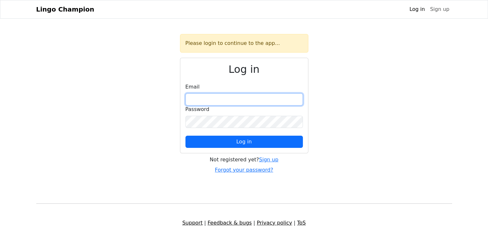
click at [217, 96] on input "email" at bounding box center [243, 99] width 117 height 12
type input "**********"
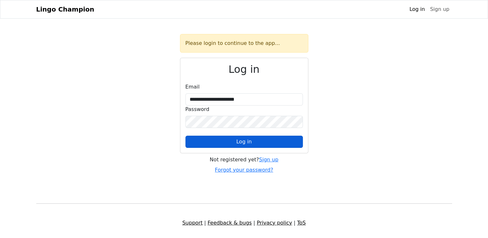
click at [241, 141] on span "Log in" at bounding box center [243, 141] width 15 height 6
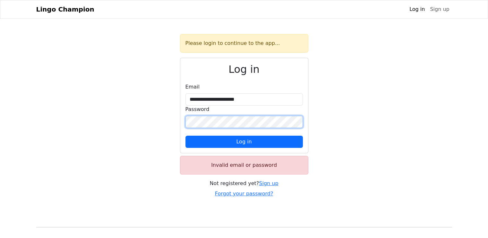
click at [155, 110] on div "**********" at bounding box center [243, 116] width 423 height 164
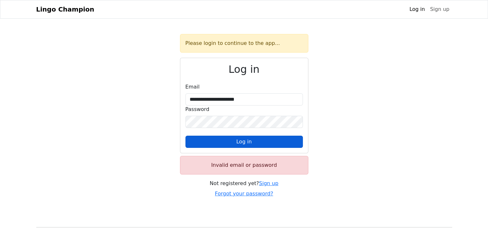
click at [295, 143] on button "Log in" at bounding box center [243, 142] width 117 height 12
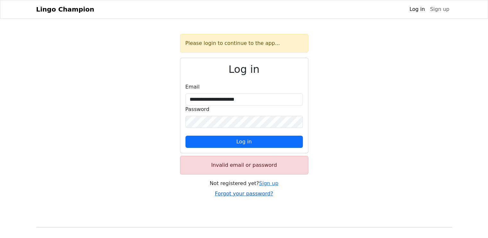
click at [247, 192] on link "Forgot your password?" at bounding box center [244, 193] width 58 height 6
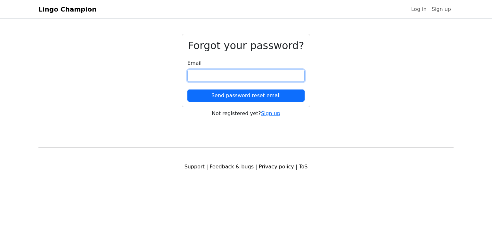
click at [206, 78] on input "email" at bounding box center [246, 76] width 117 height 12
type input "**********"
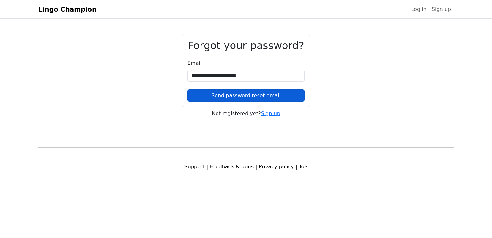
click at [239, 95] on button "Send password reset email" at bounding box center [246, 95] width 117 height 12
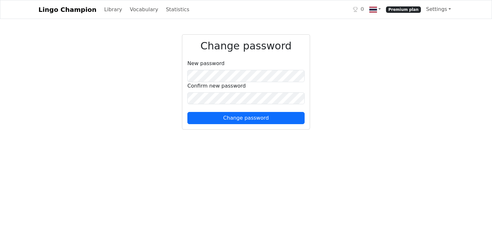
click at [250, 137] on html "Lingo Champion Library Vocabulary Statistics 0 Premium plan Settings Browser ex…" at bounding box center [246, 68] width 492 height 137
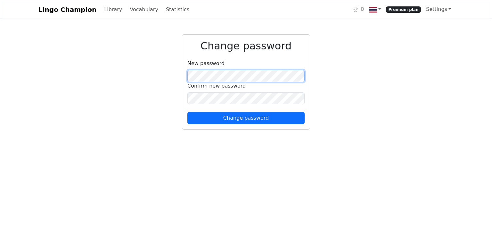
click at [163, 64] on div "Change password New password Confirm new password Change password" at bounding box center [246, 83] width 423 height 98
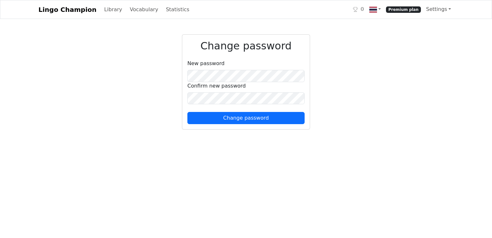
click at [144, 111] on div "Change password New password Confirm new password Change password" at bounding box center [246, 83] width 423 height 98
click at [175, 137] on html "Lingo Champion Library Vocabulary Statistics 0 Premium plan Settings Browser ex…" at bounding box center [246, 68] width 492 height 137
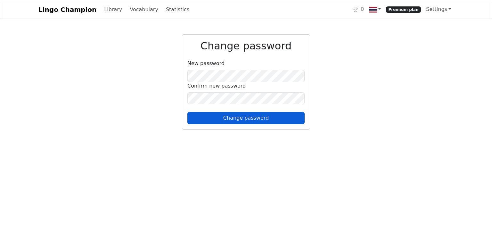
click at [244, 118] on button "Change password" at bounding box center [246, 118] width 117 height 12
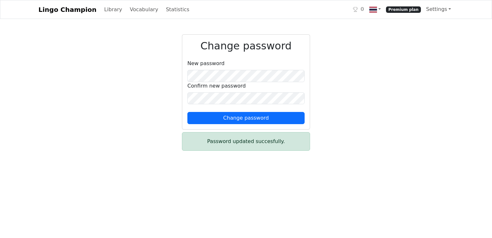
click at [343, 36] on div "Change password New password Confirm new password Change password Password upda…" at bounding box center [246, 95] width 423 height 122
click at [102, 8] on link "Library" at bounding box center [113, 9] width 23 height 13
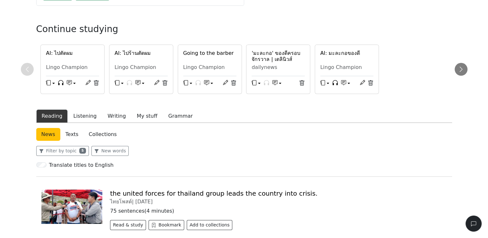
scroll to position [90, 0]
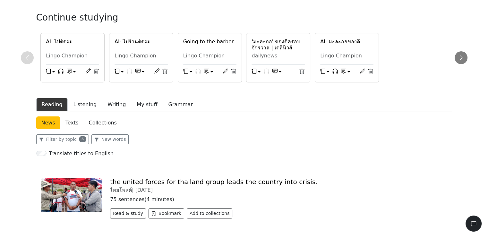
click at [64, 38] on h6 "AI: ไปตัดผม" at bounding box center [72, 41] width 53 height 6
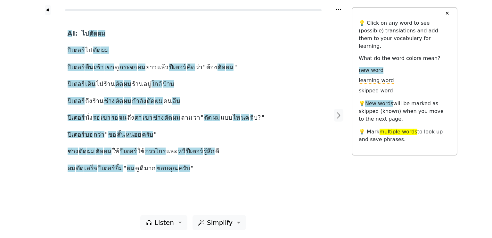
click at [40, 53] on div at bounding box center [48, 115] width 27 height 200
click at [85, 32] on span "ไป" at bounding box center [85, 34] width 7 height 8
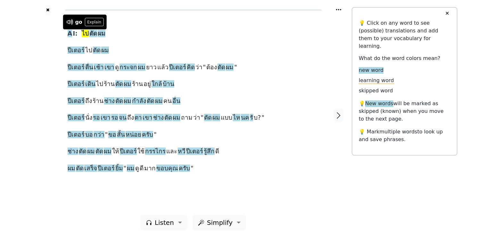
click at [85, 32] on span "ไป" at bounding box center [85, 34] width 7 height 8
click at [98, 33] on span "ผม" at bounding box center [102, 34] width 8 height 8
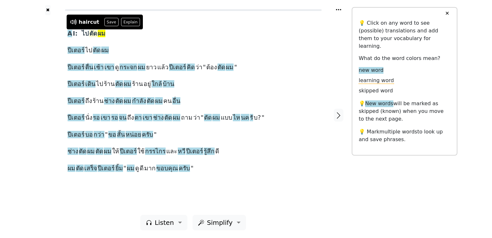
click at [92, 33] on span "ตัด" at bounding box center [93, 34] width 8 height 8
click at [33, 42] on div "✖ A I: ไป ตัด ผม ปีเตอร์ ไป ตัด ผม ปีเตอร์ ตื่น เช้า เขา ดู กระจก ผม ยาว แล้ว ป…" at bounding box center [246, 119] width 492 height 238
click at [90, 32] on span "ตัด" at bounding box center [93, 34] width 8 height 8
click at [38, 45] on div at bounding box center [48, 115] width 27 height 200
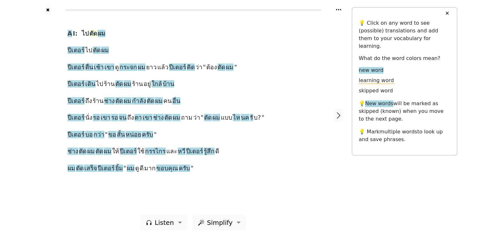
click at [91, 30] on span "ตัด" at bounding box center [93, 34] width 8 height 8
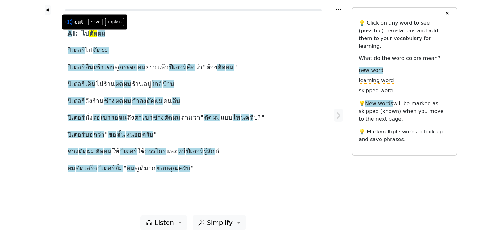
click at [68, 21] on icon at bounding box center [69, 22] width 8 height 8
click at [103, 32] on span "ผม" at bounding box center [102, 34] width 8 height 8
click at [92, 33] on span "ตัด" at bounding box center [93, 34] width 8 height 8
click at [64, 19] on icon at bounding box center [66, 22] width 8 height 8
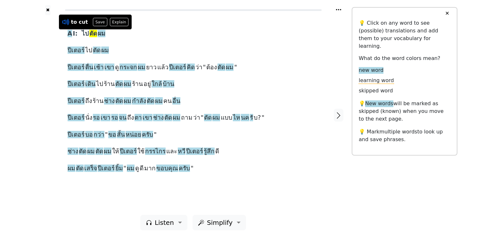
click at [65, 21] on icon at bounding box center [64, 22] width 5 height 5
click at [42, 23] on div at bounding box center [48, 115] width 27 height 200
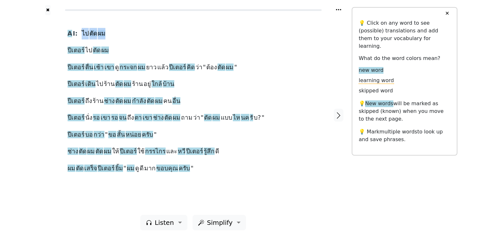
drag, startPoint x: 80, startPoint y: 31, endPoint x: 116, endPoint y: 33, distance: 36.0
click at [116, 33] on div "A I: ไป ตัด ผม ปีเตอร์ ไป ตัด ผม ปีเตอร์ ตื่น เช้า เขา ดู กระจก ผม ยาว แล้ว ปีเ…" at bounding box center [194, 101] width 252 height 146
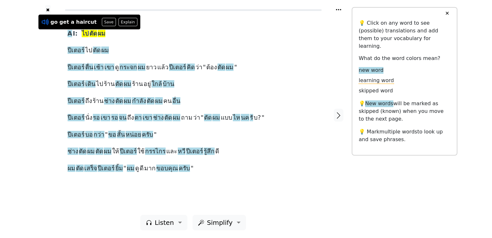
click at [44, 21] on icon at bounding box center [44, 22] width 5 height 5
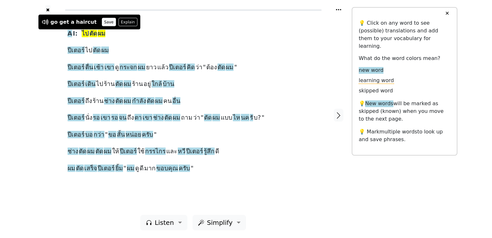
click at [102, 21] on button "Save" at bounding box center [109, 22] width 14 height 8
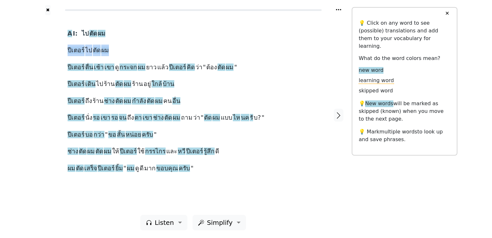
drag, startPoint x: 63, startPoint y: 49, endPoint x: 111, endPoint y: 55, distance: 48.4
click at [111, 55] on div "A I: ไป ตัด ผม ปีเตอร์ ไป ตัด ผม ปีเตอร์ ตื่น เช้า เขา ดู กระจก ผม ยาว แล้ว ปีเ…" at bounding box center [193, 115] width 264 height 200
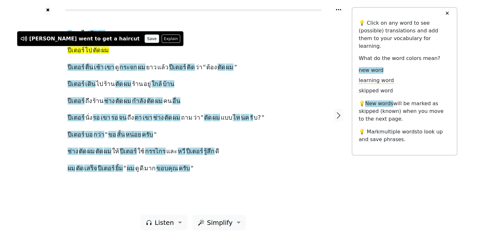
click at [145, 38] on button "Save" at bounding box center [152, 39] width 14 height 8
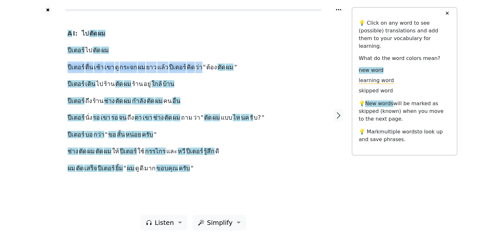
drag, startPoint x: 64, startPoint y: 64, endPoint x: 192, endPoint y: 68, distance: 128.0
click at [192, 68] on div "A I: ไป ตัด ผม ปีเตอร์ ไป ตัด ผม ปีเตอร์ ตื่น เช้า เขา ดู กระจก ผม ยาว แล้ว ปีเ…" at bounding box center [193, 115] width 264 height 200
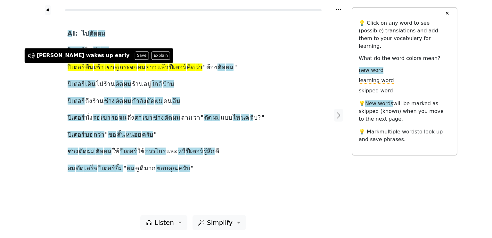
click at [35, 89] on div at bounding box center [48, 115] width 27 height 200
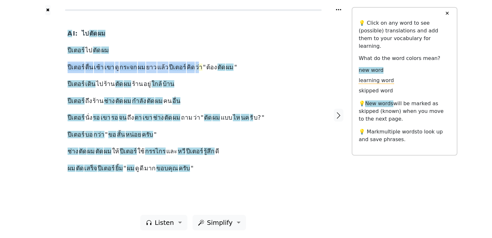
drag, startPoint x: 65, startPoint y: 65, endPoint x: 191, endPoint y: 69, distance: 126.1
click at [191, 69] on div "A I: ไป ตัด ผม ปีเตอร์ ไป ตัด ผม ปีเตอร์ ตื่น เช้า เขา ดู กระจก ผม ยาว แล้ว ปีเ…" at bounding box center [193, 115] width 264 height 200
drag, startPoint x: 65, startPoint y: 64, endPoint x: 192, endPoint y: 71, distance: 127.2
click at [192, 71] on div "A I: ไป ตัด ผม ปีเตอร์ ไป ตัด ผม ปีเตอร์ ตื่น เช้า เขา ดู กระจก ผม ยาว แล้ว ปีเ…" at bounding box center [193, 115] width 264 height 200
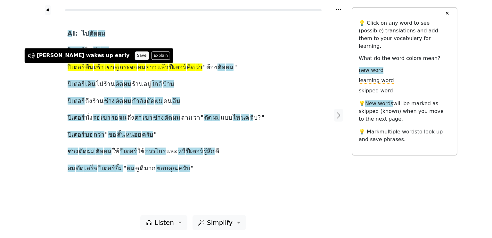
click at [135, 55] on button "Save" at bounding box center [142, 55] width 14 height 8
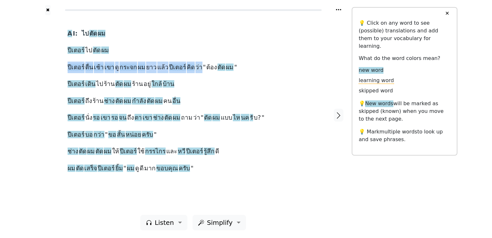
drag, startPoint x: 64, startPoint y: 66, endPoint x: 191, endPoint y: 67, distance: 127.0
click at [191, 67] on div "A I: ไป ตัด ผม ปีเตอร์ ไป ตัด ผม ปีเตอร์ ตื่น เช้า เขา ดู กระจก ผม ยาว แล้ว ปีเ…" at bounding box center [193, 115] width 264 height 200
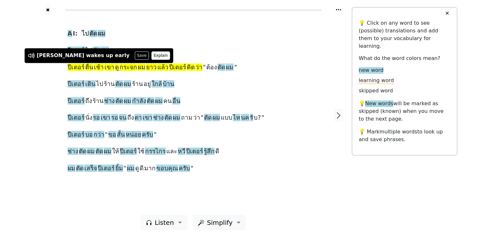
click at [152, 54] on button "Explain" at bounding box center [161, 55] width 19 height 8
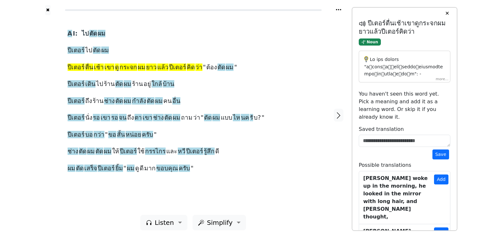
click at [27, 65] on div "✖ A I: ไป ตัด ผม ปีเตอร์ ไป ตัด ผม ปีเตอร์ ตื่น เช้า เขา ดู กระจก ผม ยาว แล้ว ป…" at bounding box center [246, 119] width 492 height 238
click at [66, 66] on div "A I: ไป ตัด ผม ปีเตอร์ ไป ตัด ผม ปีเตอร์ ตื่น เช้า เขา ดู กระจก ผม ยาว แล้ว ปีเ…" at bounding box center [193, 115] width 264 height 200
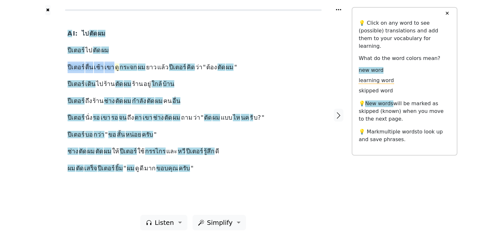
drag, startPoint x: 66, startPoint y: 66, endPoint x: 112, endPoint y: 70, distance: 45.7
click at [112, 70] on div "A I: ไป ตัด ผม ปีเตอร์ ไป ตัด ผม ปีเตอร์ ตื่น เช้า เขา ดู กระจก ผม ยาว แล้ว ปีเ…" at bounding box center [193, 115] width 264 height 200
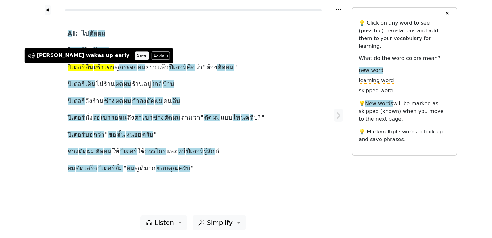
click at [135, 54] on button "Save" at bounding box center [142, 55] width 14 height 8
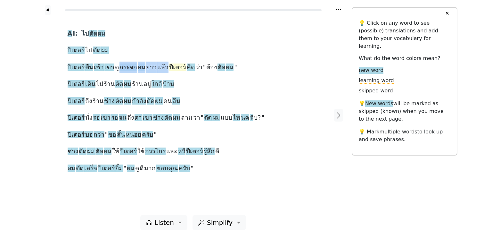
drag, startPoint x: 115, startPoint y: 66, endPoint x: 162, endPoint y: 70, distance: 46.7
click at [162, 70] on div "A I: ไป ตัด ผม ปีเตอร์ ไป ตัด ผม ปีเตอร์ ตื่น เช้า เขา ดู กระจก ผม ยาว แล้ว ปีเ…" at bounding box center [194, 101] width 252 height 146
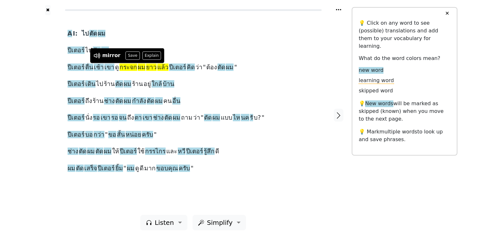
click at [180, 20] on div "A I: ไป ตัด ผม ปีเตอร์ ไป ตัด ผม ปีเตอร์ ตื่น เช้า เขา ดู กระจก ผม ยาว แล้ว ปีเ…" at bounding box center [193, 115] width 264 height 200
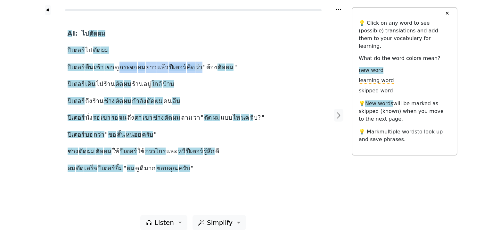
drag, startPoint x: 116, startPoint y: 64, endPoint x: 192, endPoint y: 69, distance: 76.5
click at [192, 69] on div "A I: ไป ตัด ผม ปีเตอร์ ไป ตัด ผม ปีเตอร์ ตื่น เช้า เขา ดู กระจก ผม ยาว แล้ว ปีเ…" at bounding box center [194, 101] width 252 height 146
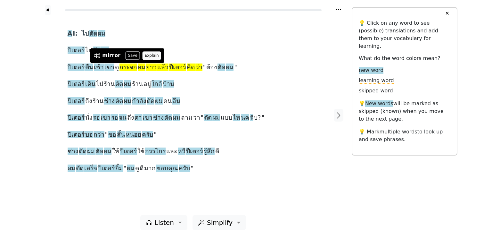
click at [148, 56] on button "Explain" at bounding box center [151, 55] width 19 height 8
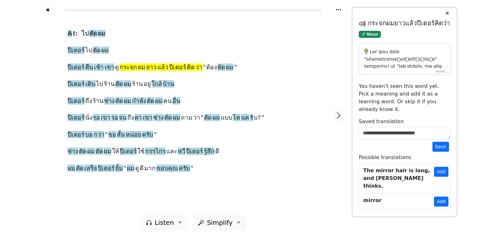
click at [442, 73] on div at bounding box center [405, 59] width 92 height 32
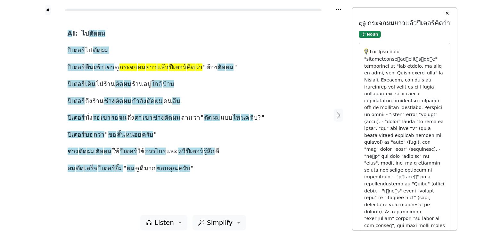
click at [55, 65] on div at bounding box center [48, 115] width 27 height 200
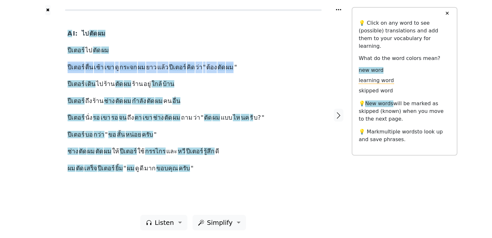
drag, startPoint x: 63, startPoint y: 66, endPoint x: 225, endPoint y: 65, distance: 161.9
click at [225, 65] on div "A I: ไป ตัด ผม ปีเตอร์ ไป ตัด ผม ปีเตอร์ ตื่น เช้า เขา ดู กระจก ผม ยาว แล้ว ปีเ…" at bounding box center [193, 115] width 264 height 200
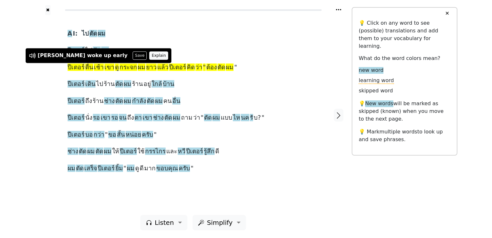
click at [149, 57] on button "Explain" at bounding box center [158, 55] width 19 height 8
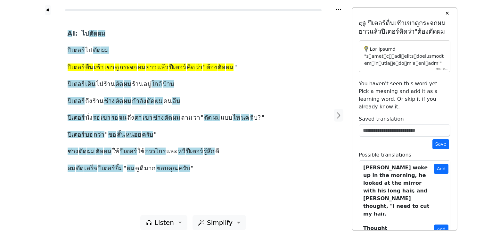
click at [76, 66] on span "ปีเตอร์" at bounding box center [76, 67] width 17 height 8
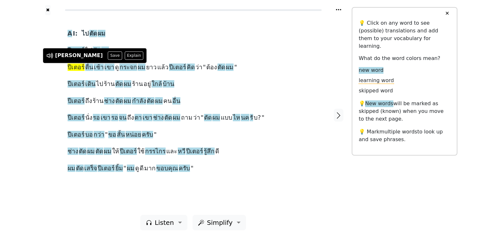
click at [133, 36] on div "A I: ไป ตัด ผม ปีเตอร์ ไป ตัด ผม ปีเตอร์ ตื่น เช้า เขา ดู กระจก ผม ยาว แล้ว ปีเ…" at bounding box center [194, 101] width 252 height 146
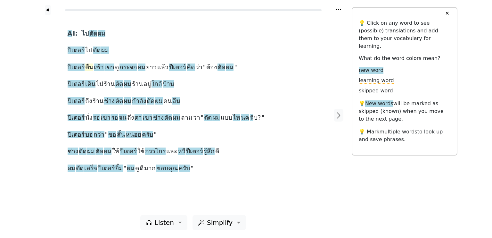
click at [90, 66] on span "ตื่น" at bounding box center [89, 67] width 8 height 8
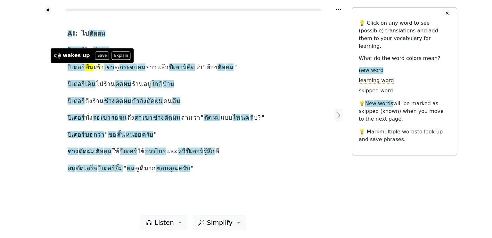
click at [96, 66] on span "เช้า" at bounding box center [99, 67] width 10 height 8
click at [106, 67] on span "เขา" at bounding box center [110, 67] width 10 height 8
click at [63, 68] on div "A I: ไป ตัด ผม ปีเตอร์ ไป ตัด ผม ปีเตอร์ ตื่น เช้า เขา ดู กระจก ผม ยาว แล้ว ปีเ…" at bounding box center [193, 115] width 264 height 200
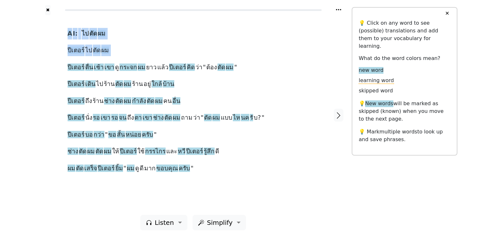
drag, startPoint x: 63, startPoint y: 68, endPoint x: 48, endPoint y: 69, distance: 15.2
click at [48, 69] on div "A I: ไป ตัด ผม ปีเตอร์ ไป ตัด ผม ปีเตอร์ ตื่น เช้า เขา ดู กระจก ผม ยาว แล้ว ปีเ…" at bounding box center [193, 115] width 317 height 200
click at [101, 75] on div "A I: ไป ตัด ผม ปีเตอร์ ไป ตัด ผม ปีเตอร์ ตื่น เช้า เขา ดู กระจก ผม ยาว แล้ว ปีเ…" at bounding box center [194, 101] width 252 height 146
drag, startPoint x: 94, startPoint y: 67, endPoint x: 111, endPoint y: 67, distance: 17.3
click at [111, 67] on div "A I: ไป ตัด ผม ปีเตอร์ ไป ตัด ผม ปีเตอร์ ตื่น เช้า เขา ดู กระจก ผม ยาว แล้ว ปีเ…" at bounding box center [194, 101] width 252 height 146
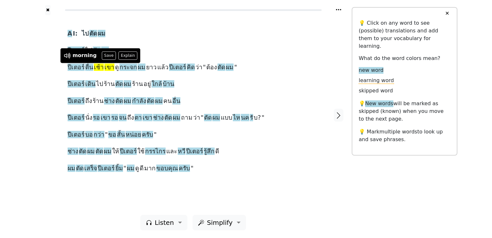
click at [110, 73] on div "A I: ไป ตัด ผม ปีเตอร์ ไป ตัด ผม ปีเตอร์ ตื่น เช้า เขา ดู กระจก ผม ยาว แล้ว ปีเ…" at bounding box center [194, 101] width 252 height 146
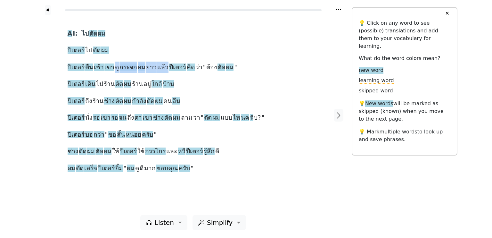
drag, startPoint x: 112, startPoint y: 67, endPoint x: 163, endPoint y: 72, distance: 51.5
click at [163, 72] on div "A I: ไป ตัด ผม ปีเตอร์ ไป ตัด ผม ปีเตอร์ ตื่น เช้า เขา ดู กระจก ผม ยาว แล้ว ปีเ…" at bounding box center [194, 101] width 252 height 146
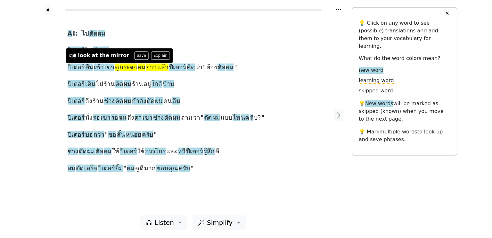
click at [177, 29] on div "A I: ไป ตัด ผม ปีเตอร์ ไป ตัด ผม ปีเตอร์ ตื่น เช้า เขา ดู กระจก ผม ยาว แล้ว ปีเ…" at bounding box center [194, 101] width 252 height 146
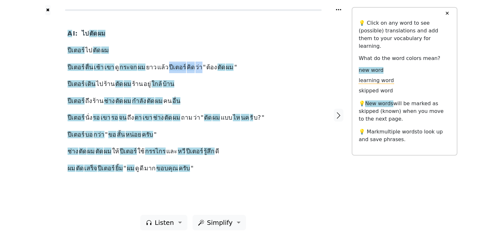
drag, startPoint x: 163, startPoint y: 67, endPoint x: 193, endPoint y: 72, distance: 30.9
click at [193, 72] on div "A I: ไป ตัด ผม ปีเตอร์ ไป ตัด ผม ปีเตอร์ ตื่น เช้า เขา ดู กระจก ผม ยาว แล้ว ปีเ…" at bounding box center [194, 101] width 252 height 146
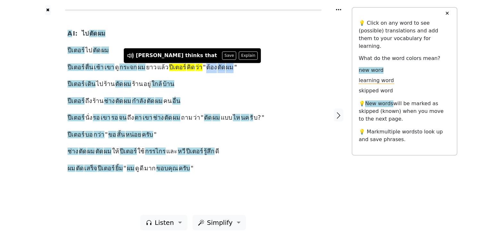
drag, startPoint x: 196, startPoint y: 68, endPoint x: 223, endPoint y: 71, distance: 27.5
click at [223, 71] on div "A I: ไป ตัด ผม ปีเตอร์ ไป ตัด ผม ปีเตอร์ ตื่น เช้า เขา ดู กระจก ผม ยาว แล้ว ปีเ…" at bounding box center [194, 101] width 252 height 146
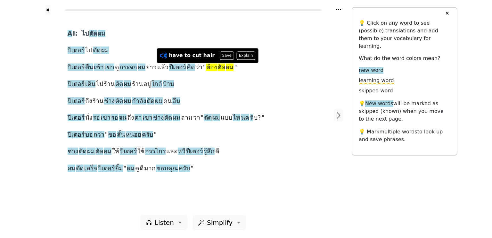
click at [164, 55] on icon at bounding box center [162, 55] width 5 height 5
click at [268, 78] on div "A I: ไป ตัด ผม ปีเตอร์ ไป ตัด ผม ปีเตอร์ ตื่น เช้า เขา ดู กระจก ผม ยาว แล้ว ปีเ…" at bounding box center [194, 101] width 252 height 146
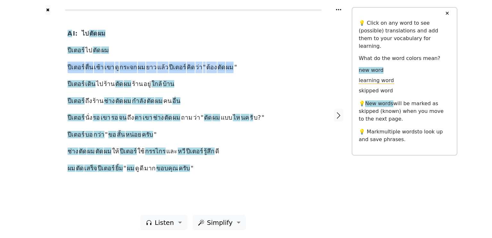
drag, startPoint x: 65, startPoint y: 61, endPoint x: 223, endPoint y: 65, distance: 158.4
click at [223, 65] on div "A I: ไป ตัด ผม ปีเตอร์ ไป ตัด ผม ปีเตอร์ ตื่น เช้า เขา ดู กระจก ผม ยาว แล้ว ปีเ…" at bounding box center [193, 115] width 264 height 200
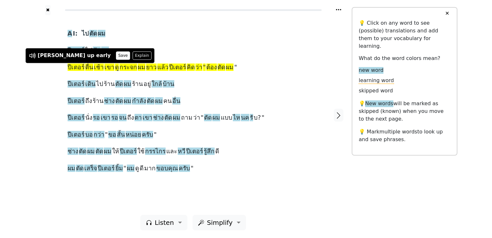
click at [116, 55] on button "Save" at bounding box center [123, 55] width 14 height 8
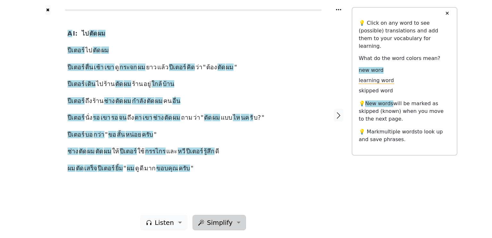
click at [215, 222] on span "Simplify" at bounding box center [220, 223] width 26 height 10
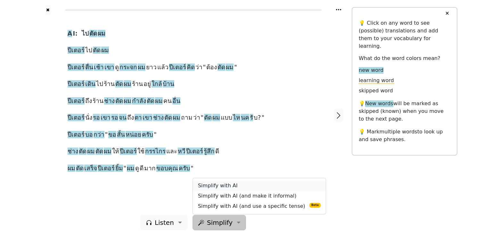
click at [215, 185] on link "Simplify with AI" at bounding box center [259, 185] width 133 height 10
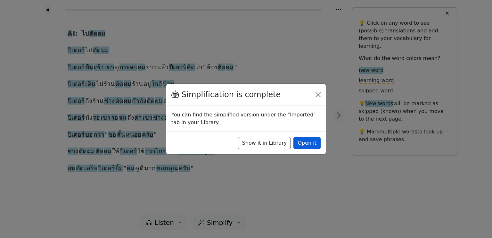
click at [309, 141] on button "Open it" at bounding box center [307, 143] width 27 height 12
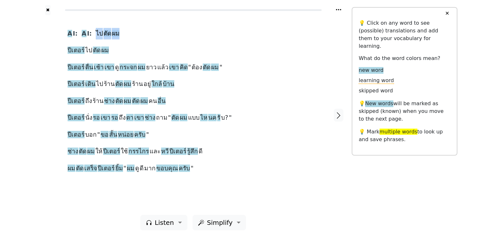
drag, startPoint x: 91, startPoint y: 34, endPoint x: 134, endPoint y: 34, distance: 43.0
click at [134, 34] on div "A I: A I: ไป ตัด ผม ปีเตอร์ ไป ตัด ผม ปีเตอร์ ตื่น เช้า เขา ดู กระจก ผม ยาว แล้…" at bounding box center [194, 101] width 252 height 146
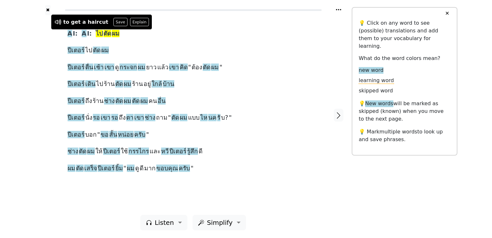
click at [134, 34] on div "A I: A I: ไป ตัด ผม ปีเตอร์ ไป ตัด ผม ปีเตอร์ ตื่น เช้า เขา ดู กระจก ผม ยาว แล้…" at bounding box center [194, 101] width 252 height 146
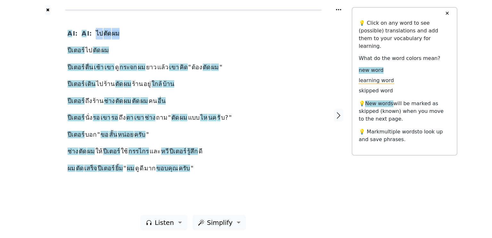
drag, startPoint x: 91, startPoint y: 29, endPoint x: 160, endPoint y: 34, distance: 69.1
click at [160, 34] on div "A I: A I: ไป ตัด ผม ปีเตอร์ ไป ตัด ผม ปีเตอร์ ตื่น เช้า เขา ดู กระจก ผม ยาว แล้…" at bounding box center [194, 101] width 252 height 146
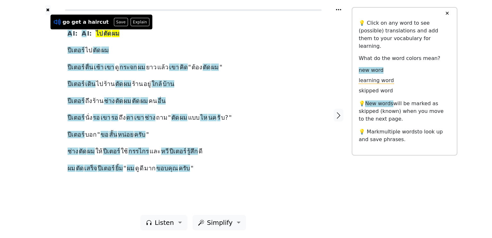
click at [55, 18] on icon at bounding box center [57, 22] width 8 height 8
click at [14, 37] on div "✖ A I: A I: ไป ตัด ผม ปีเตอร์ ไป ตัด ผม ปีเตอร์ ตื่น เช้า เขา ดู กระจก ผม ยาว แ…" at bounding box center [246, 119] width 492 height 238
click at [47, 10] on button "✖" at bounding box center [47, 10] width 5 height 10
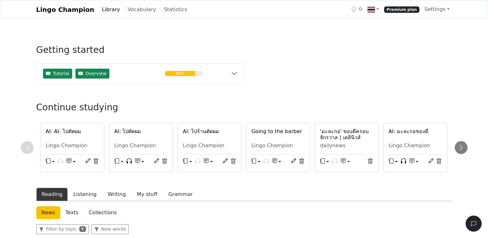
click at [74, 160] on button "button" at bounding box center [70, 162] width 9 height 10
click at [47, 158] on button "button" at bounding box center [50, 162] width 9 height 10
click at [87, 160] on icon at bounding box center [88, 160] width 5 height 5
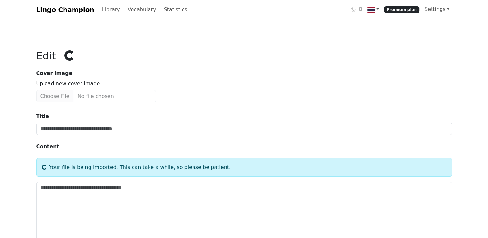
type input "**********"
type textarea "**********"
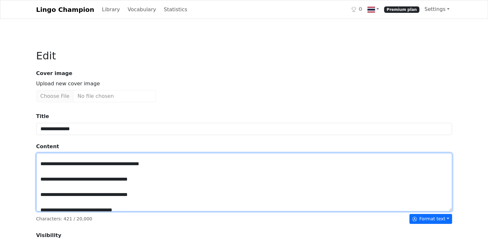
scroll to position [92, 0]
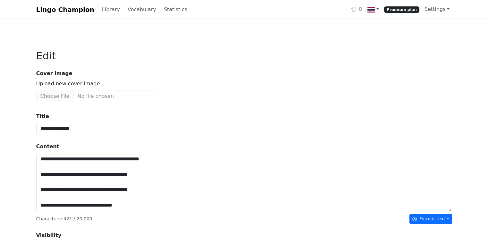
click at [179, 93] on div "Cover image Upload new cover image" at bounding box center [243, 86] width 423 height 33
click at [132, 8] on link "Vocabulary" at bounding box center [142, 9] width 34 height 13
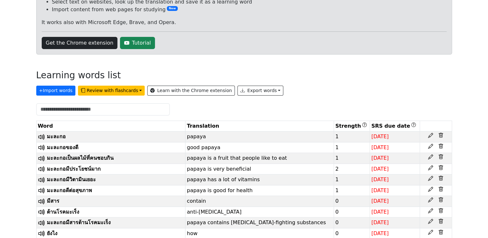
scroll to position [158, 0]
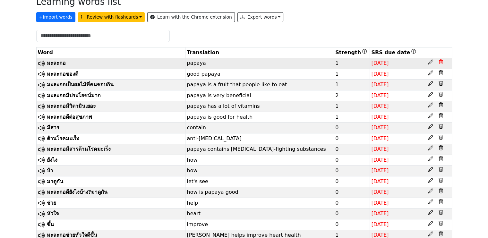
click at [440, 61] on icon at bounding box center [440, 61] width 5 height 5
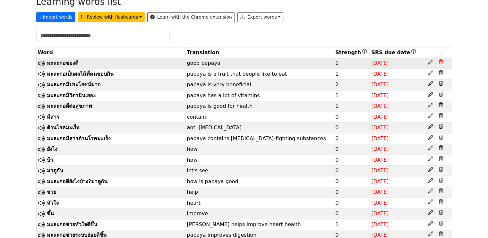
click at [440, 61] on icon at bounding box center [440, 61] width 5 height 5
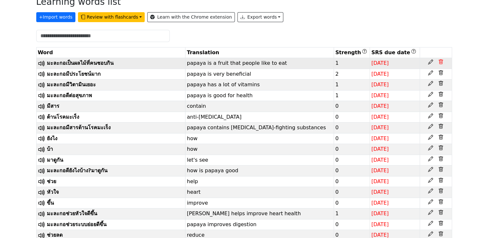
click at [440, 61] on icon at bounding box center [440, 61] width 5 height 5
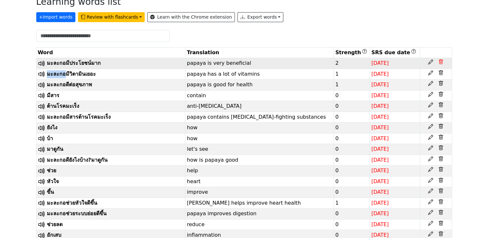
click at [440, 61] on icon at bounding box center [440, 61] width 5 height 5
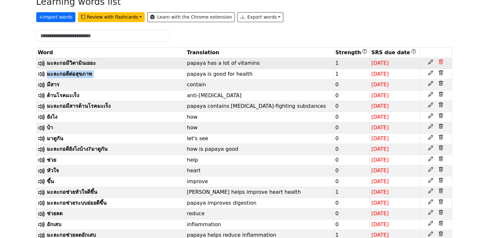
click at [440, 61] on icon at bounding box center [440, 61] width 5 height 5
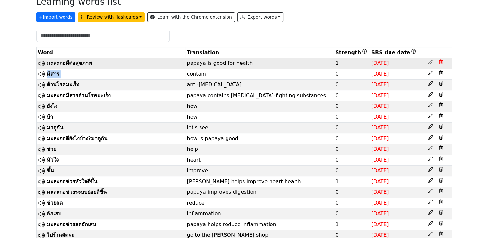
click at [440, 61] on icon at bounding box center [440, 61] width 5 height 5
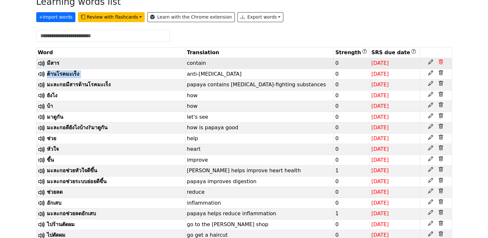
click at [440, 61] on icon at bounding box center [440, 61] width 5 height 5
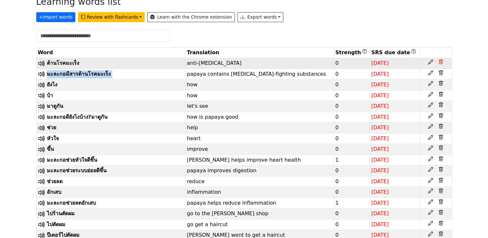
click at [440, 61] on icon at bounding box center [440, 61] width 5 height 5
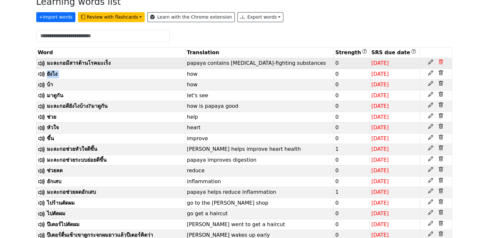
click at [440, 61] on icon at bounding box center [440, 61] width 5 height 5
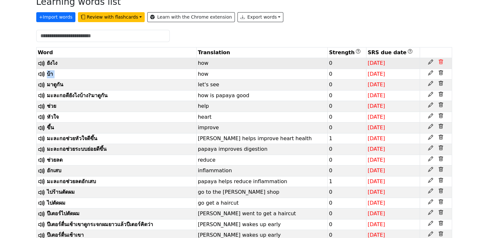
click at [440, 61] on icon at bounding box center [440, 61] width 5 height 5
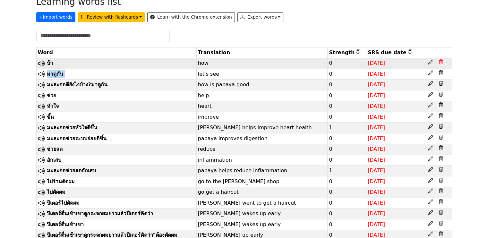
click at [440, 61] on icon at bounding box center [440, 61] width 5 height 5
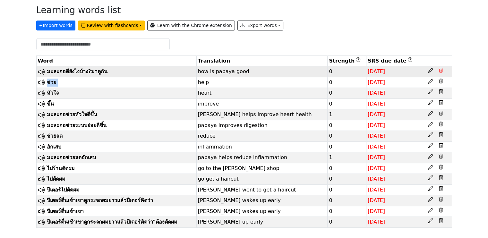
click at [440, 68] on icon at bounding box center [440, 70] width 5 height 5
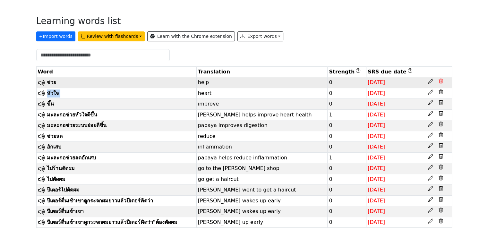
scroll to position [146, 0]
click at [440, 67] on th at bounding box center [435, 72] width 32 height 11
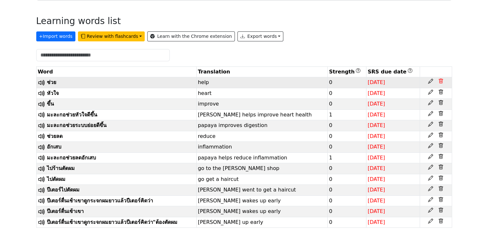
click at [440, 67] on th at bounding box center [435, 72] width 32 height 11
click at [440, 80] on icon at bounding box center [441, 81] width 2 height 2
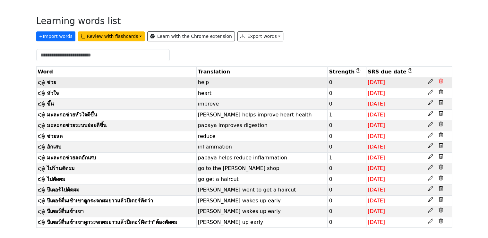
scroll to position [134, 0]
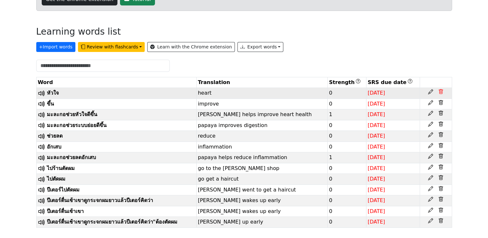
click at [440, 77] on th at bounding box center [435, 82] width 32 height 11
click at [440, 219] on icon at bounding box center [440, 220] width 5 height 5
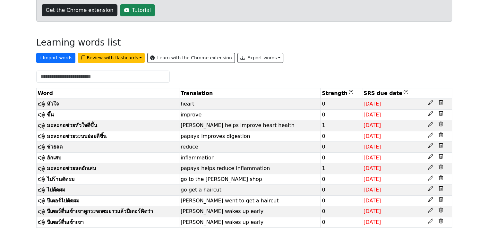
click at [440, 219] on icon at bounding box center [440, 220] width 5 height 5
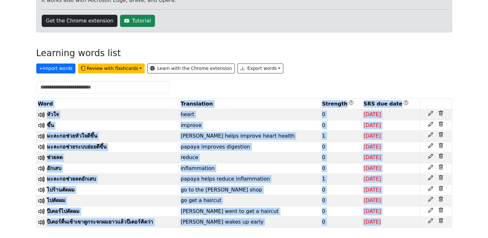
click at [440, 219] on icon at bounding box center [440, 220] width 5 height 5
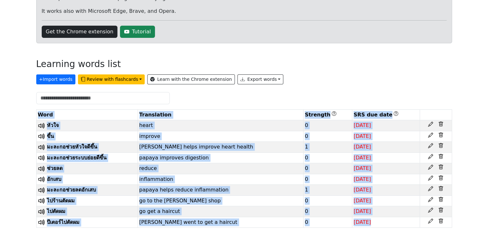
click at [440, 219] on icon at bounding box center [440, 220] width 5 height 5
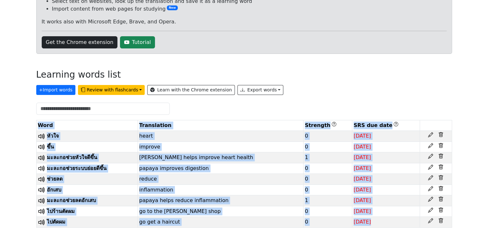
click at [440, 219] on icon at bounding box center [440, 220] width 5 height 5
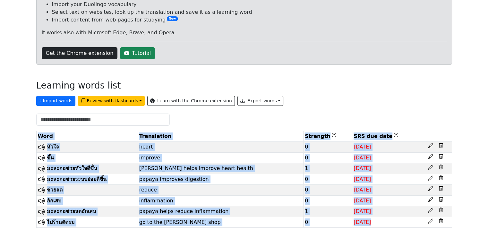
click at [440, 219] on icon at bounding box center [440, 220] width 5 height 5
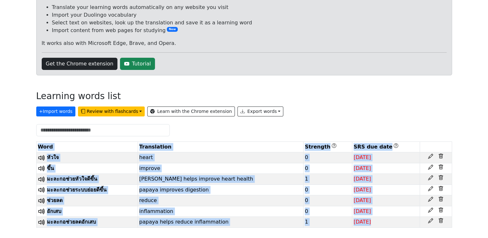
click at [440, 219] on icon at bounding box center [440, 220] width 5 height 5
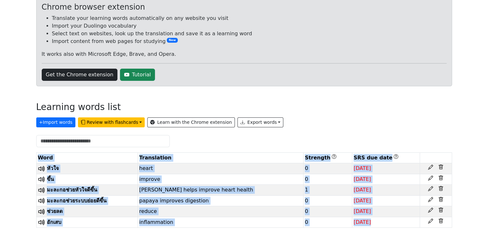
click at [440, 219] on icon at bounding box center [440, 220] width 5 height 5
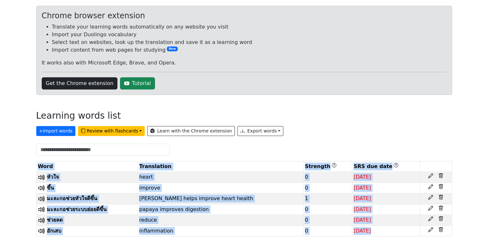
click at [440, 219] on icon at bounding box center [440, 218] width 5 height 5
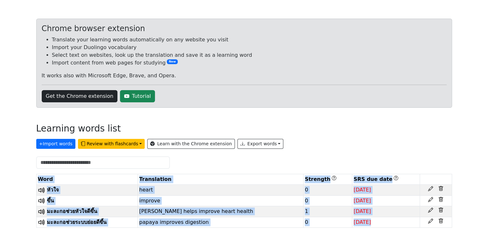
click at [440, 219] on icon at bounding box center [440, 220] width 5 height 5
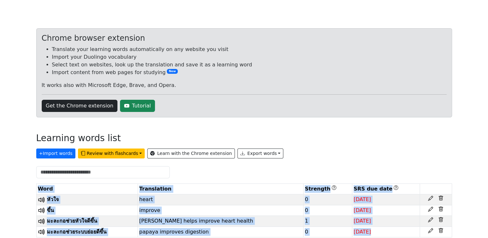
click at [440, 219] on icon at bounding box center [440, 219] width 5 height 5
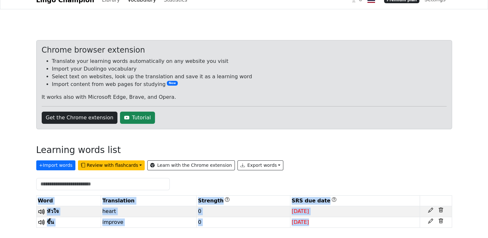
scroll to position [10, 0]
click at [440, 219] on icon at bounding box center [440, 220] width 5 height 5
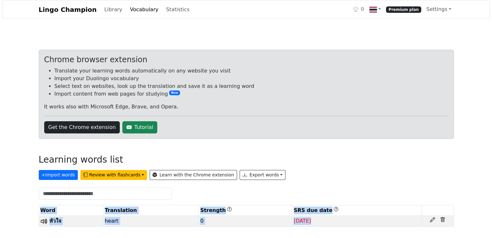
scroll to position [0, 0]
click at [440, 219] on div at bounding box center [437, 219] width 29 height 5
click at [443, 219] on icon at bounding box center [443, 220] width 2 height 2
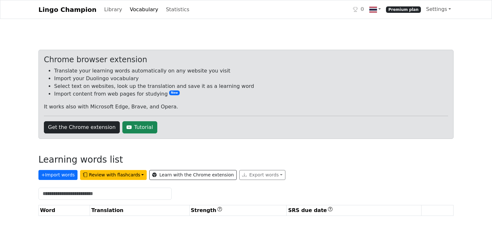
click at [18, 127] on div "Lingo Champion Library Vocabulary Statistics 0 Premium plan Settings Browser ex…" at bounding box center [246, 113] width 492 height 226
click at [102, 11] on link "Library" at bounding box center [113, 9] width 23 height 13
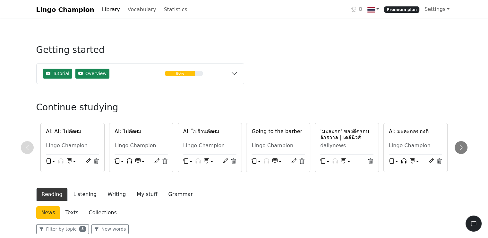
click at [66, 132] on h6 "AI: AI: ไปตัดผม" at bounding box center [72, 131] width 53 height 6
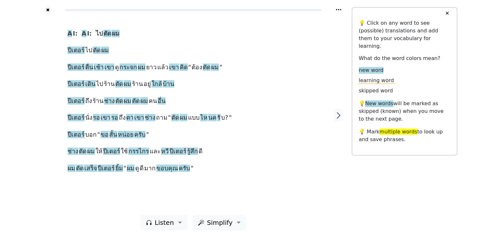
click at [147, 18] on div "A I: A I: ไป ตัด ผม ปีเตอร์ ไป ตัด ผม ปีเตอร์ ตื่น เช้า เขา ดู กระจก ผม ยาว แล้…" at bounding box center [193, 115] width 264 height 200
click at [128, 9] on div "✖" at bounding box center [193, 7] width 317 height 15
drag, startPoint x: 91, startPoint y: 33, endPoint x: 131, endPoint y: 30, distance: 40.8
click at [131, 30] on div "A I: A I: ไป ตัด ผม ปีเตอร์ ไป ตัด ผม ปีเตอร์ ตื่น เช้า เขา ดู กระจก ผม ยาว แล้…" at bounding box center [194, 101] width 252 height 146
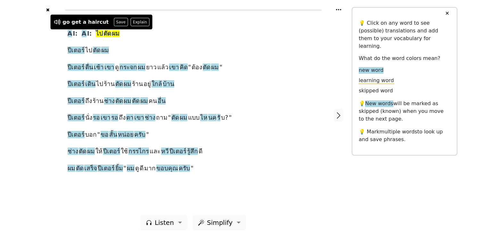
click at [52, 21] on div "go get a haircut Save Explain" at bounding box center [102, 22] width 102 height 15
click at [55, 21] on icon at bounding box center [57, 22] width 8 height 8
click at [114, 21] on button "Save" at bounding box center [121, 22] width 14 height 8
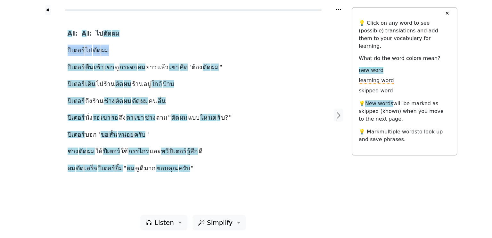
drag, startPoint x: 65, startPoint y: 47, endPoint x: 128, endPoint y: 51, distance: 63.3
click at [128, 51] on div "A I: A I: ไป ตัด ผม ปีเตอร์ ไป ตัด ผม ปีเตอร์ ตื่น เช้า เขา ดู กระจก ผม ยาว แล้…" at bounding box center [193, 115] width 264 height 200
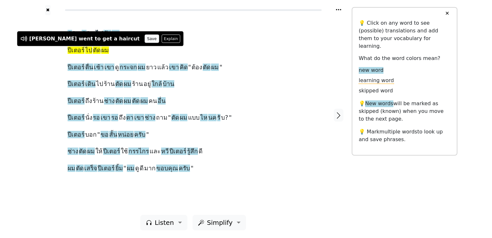
click at [145, 35] on button "Save" at bounding box center [152, 39] width 14 height 8
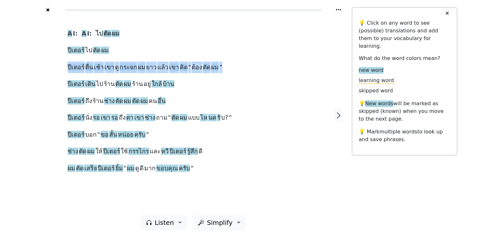
drag, startPoint x: 64, startPoint y: 65, endPoint x: 221, endPoint y: 67, distance: 156.5
click at [221, 67] on div "A I: A I: ไป ตัด ผม ปีเตอร์ ไป ตัด ผม ปีเตอร์ ตื่น เช้า เขา ดู กระจก ผม ยาว แล้…" at bounding box center [193, 115] width 264 height 200
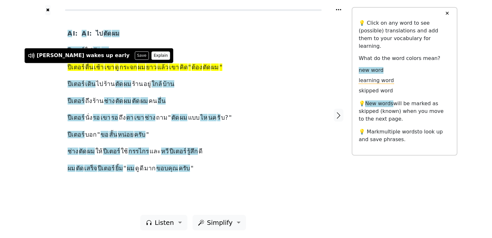
click at [152, 55] on button "Explain" at bounding box center [161, 55] width 19 height 8
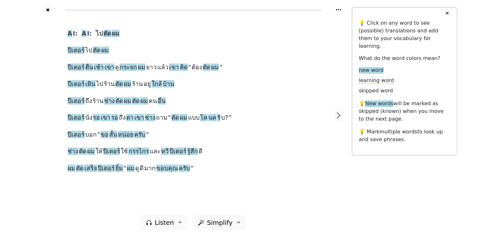
click at [56, 67] on div at bounding box center [48, 115] width 27 height 200
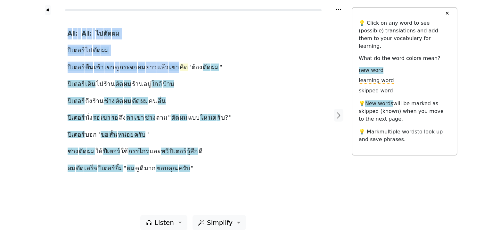
drag, startPoint x: 56, startPoint y: 67, endPoint x: 174, endPoint y: 70, distance: 118.0
click at [174, 70] on div "A I: A I: ไป ตัด ผม ปีเตอร์ ไป ตัด ผม ปีเตอร์ ตื่น เช้า เขา ดู กระจก ผม ยาว แล้…" at bounding box center [193, 115] width 317 height 200
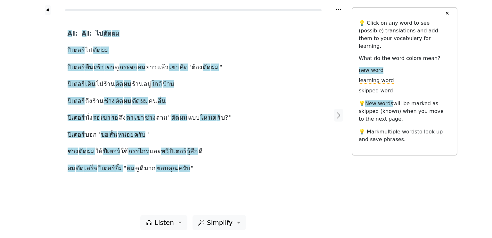
click at [231, 77] on div "A I: A I: ไป ตัด ผม ปีเตอร์ ไป ตัด ผม ปีเตอร์ ตื่น เช้า เขา ดู กระจก ผม ยาว แล้…" at bounding box center [194, 101] width 252 height 146
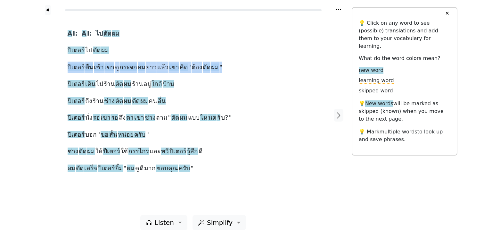
drag, startPoint x: 215, startPoint y: 65, endPoint x: 67, endPoint y: 70, distance: 147.9
click at [67, 70] on div "A I: A I: ไป ตัด ผม ปีเตอร์ ไป ตัด ผม ปีเตอร์ ตื่น เช้า เขา ดู กระจก ผม ยาว แล้…" at bounding box center [193, 115] width 264 height 200
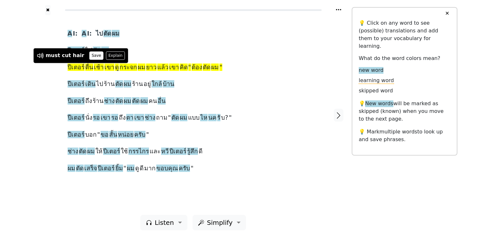
click at [89, 54] on button "Save" at bounding box center [96, 55] width 14 height 8
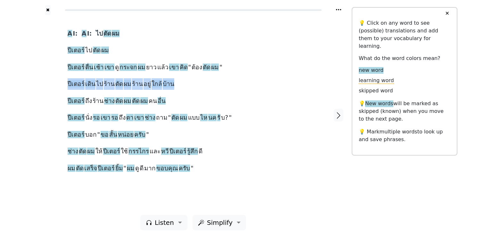
drag, startPoint x: 63, startPoint y: 83, endPoint x: 169, endPoint y: 86, distance: 105.8
click at [169, 86] on div "A I: A I: ไป ตัด ผม ปีเตอร์ ไป ตัด ผม ปีเตอร์ ตื่น เช้า เขา ดู กระจก ผม ยาว แล้…" at bounding box center [193, 115] width 264 height 200
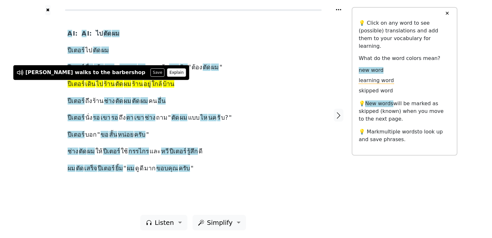
click at [167, 71] on button "Explain" at bounding box center [176, 72] width 19 height 8
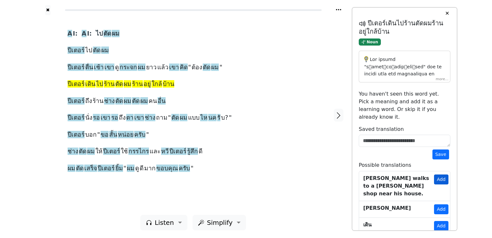
click at [439, 174] on button "Add" at bounding box center [441, 179] width 14 height 10
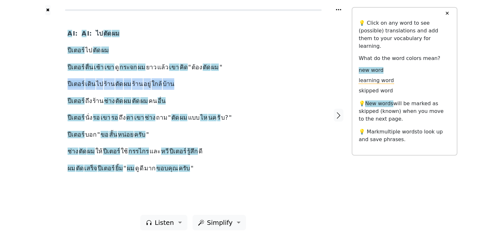
drag, startPoint x: 63, startPoint y: 83, endPoint x: 181, endPoint y: 87, distance: 117.7
click at [181, 87] on div "A I: A I: ไป ตัด ผม ปีเตอร์ ไป ตัด ผม ปีเตอร์ ตื่น เช้า เขา ดู กระจก ผม ยาว แล้…" at bounding box center [193, 115] width 264 height 200
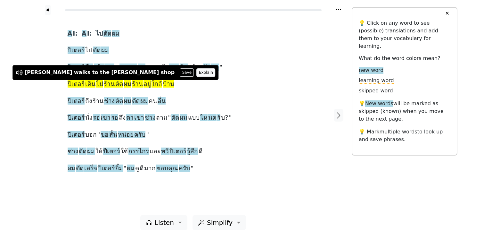
click at [197, 73] on button "Explain" at bounding box center [206, 72] width 19 height 8
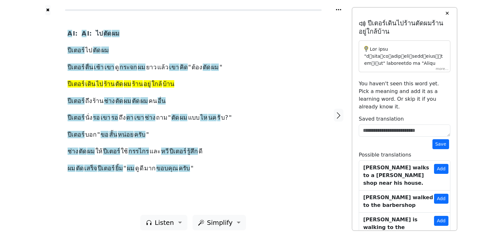
scroll to position [17, 0]
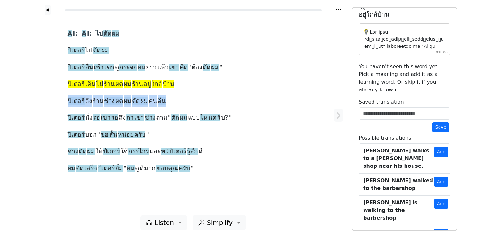
drag, startPoint x: 65, startPoint y: 99, endPoint x: 182, endPoint y: 100, distance: 117.3
click at [182, 100] on div "A I: A I: ไป ตัด ผม ปีเตอร์ ไป ตัด ผม ปีเตอร์ ตื่น เช้า เขา ดู กระจก ผม ยาว แล้…" at bounding box center [193, 115] width 264 height 200
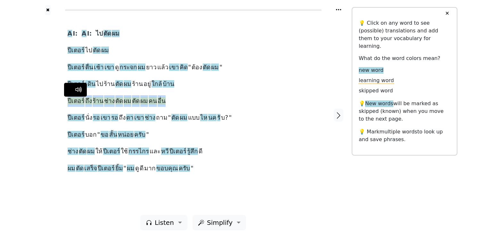
scroll to position [0, 0]
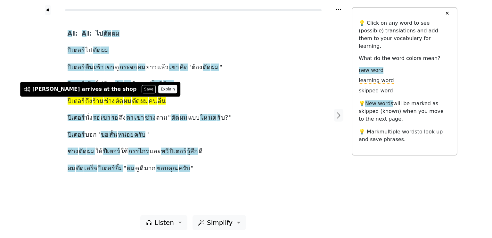
click at [159, 89] on button "Explain" at bounding box center [168, 89] width 19 height 8
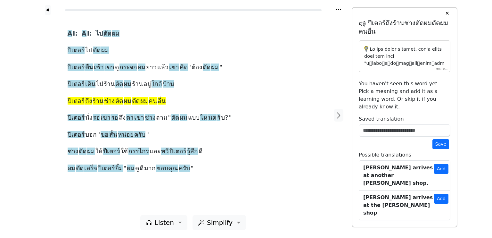
click at [442, 69] on div at bounding box center [405, 56] width 92 height 32
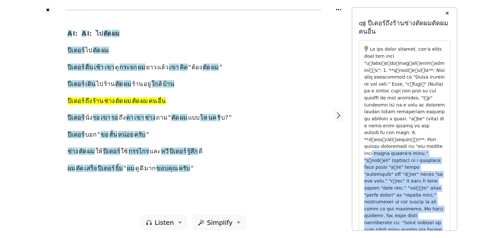
drag, startPoint x: 457, startPoint y: 126, endPoint x: 457, endPoint y: 214, distance: 88.8
click at [457, 214] on div "✕ 💡 Click on any word to see (possible) translations and add them to your vocab…" at bounding box center [405, 118] width 106 height 223
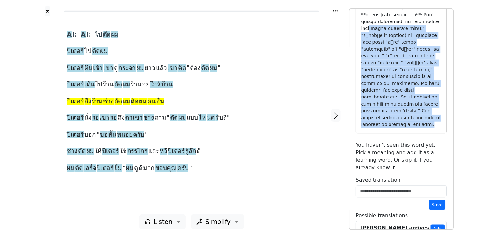
scroll to position [0, 0]
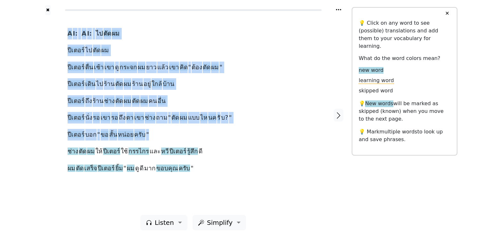
drag, startPoint x: 51, startPoint y: 116, endPoint x: 175, endPoint y: 126, distance: 124.1
click at [175, 126] on div "A I: A I: ไป ตัด ผม ปีเตอร์ ไป ตัด ผม ปีเตอร์ ตื่น เช้า เขา ดู กระจก ผม ยาว แล้…" at bounding box center [193, 115] width 317 height 200
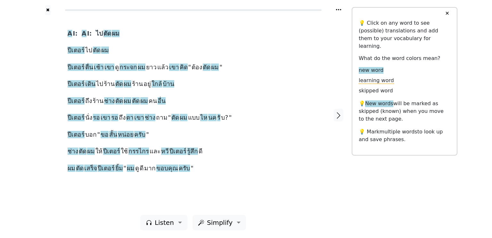
click at [49, 115] on div at bounding box center [48, 115] width 27 height 200
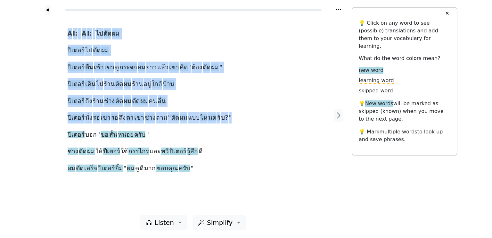
drag, startPoint x: 60, startPoint y: 117, endPoint x: 260, endPoint y: 111, distance: 200.8
click at [260, 111] on div "A I: A I: ไป ตัด ผม ปีเตอร์ ไป ตัด ผม ปีเตอร์ ตื่น เช้า เขา ดู กระจก ผม ยาว แล้…" at bounding box center [193, 115] width 317 height 200
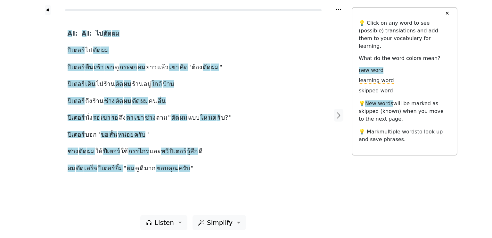
click at [247, 119] on div "A I: A I: ไป ตัด ผม ปีเตอร์ ไป ตัด ผม ปีเตอร์ ตื่น เช้า เขา ดู กระจก ผม ยาว แล้…" at bounding box center [194, 101] width 252 height 146
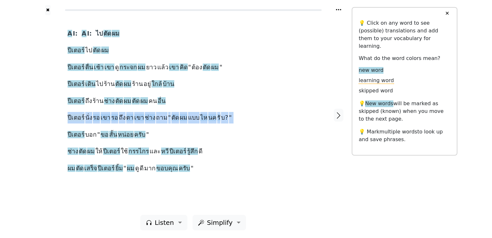
drag, startPoint x: 247, startPoint y: 119, endPoint x: 68, endPoint y: 116, distance: 179.9
click at [68, 116] on div "A I: A I: ไป ตัด ผม ปีเตอร์ ไป ตัด ผม ปีเตอร์ ตื่น เช้า เขา ดู กระจก ผม ยาว แล้…" at bounding box center [194, 101] width 252 height 146
drag, startPoint x: 68, startPoint y: 118, endPoint x: 218, endPoint y: 118, distance: 150.7
click at [218, 118] on div "A I: A I: ไป ตัด ผม ปีเตอร์ ไป ตัด ผม ปีเตอร์ ตื่น เช้า เขา ดู กระจก ผม ยาว แล้…" at bounding box center [194, 101] width 252 height 146
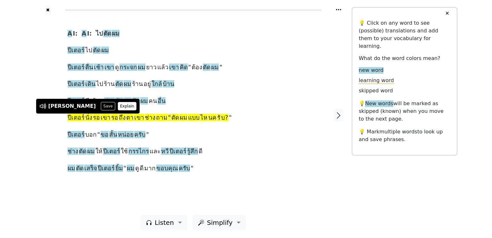
click at [118, 105] on button "Explain" at bounding box center [127, 106] width 19 height 8
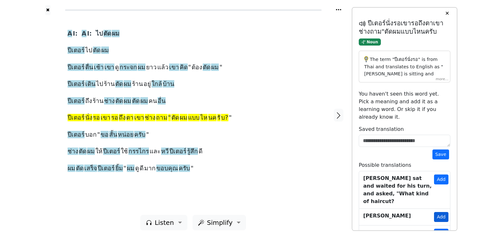
click at [441, 212] on button "Add" at bounding box center [441, 217] width 14 height 10
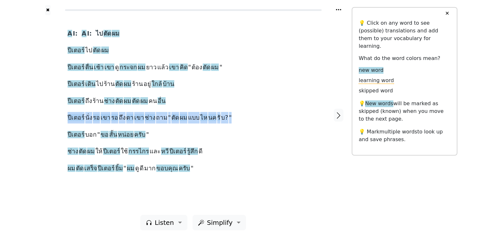
drag, startPoint x: 65, startPoint y: 118, endPoint x: 232, endPoint y: 119, distance: 166.7
click at [232, 119] on div "A I: A I: ไป ตัด ผม ปีเตอร์ ไป ตัด ผม ปีเตอร์ ตื่น เช้า เขา ดู กระจก ผม ยาว แล้…" at bounding box center [193, 115] width 264 height 200
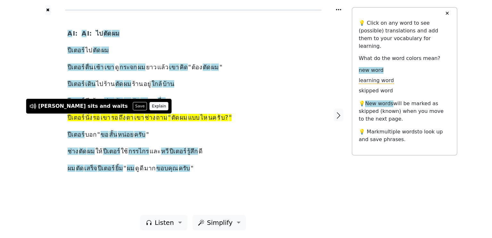
click at [150, 105] on button "Explain" at bounding box center [159, 106] width 19 height 8
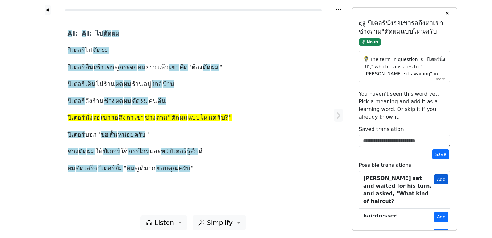
click at [440, 174] on button "Add" at bounding box center [441, 179] width 14 height 10
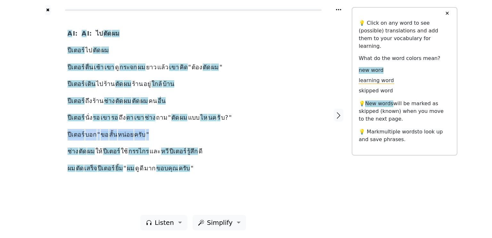
drag, startPoint x: 63, startPoint y: 133, endPoint x: 174, endPoint y: 138, distance: 111.7
click at [174, 138] on div "A I: A I: ไป ตัด ผม ปีเตอร์ ไป ตัด ผม ปีเตอร์ ตื่น เช้า เขา ดู กระจก ผม ยาว แล้…" at bounding box center [193, 115] width 264 height 200
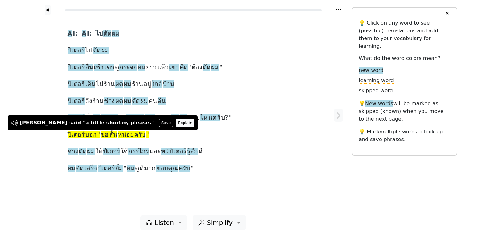
click at [176, 119] on button "Explain" at bounding box center [185, 123] width 19 height 8
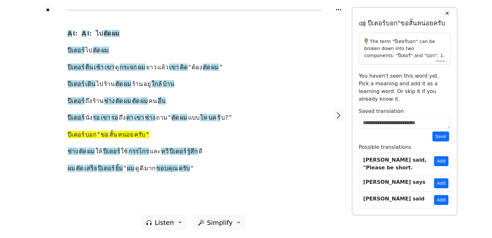
click at [67, 131] on div "A I: A I: ไป ตัด ผม ปีเตอร์ ไป ตัด ผม ปีเตอร์ ตื่น เช้า เขา ดู กระจก ผม ยาว แล้…" at bounding box center [193, 115] width 264 height 200
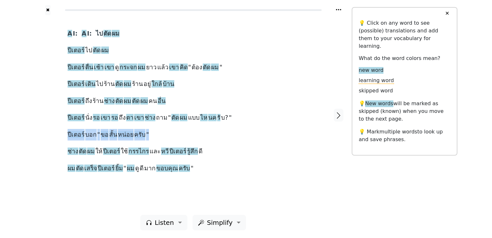
drag, startPoint x: 67, startPoint y: 131, endPoint x: 145, endPoint y: 133, distance: 78.6
click at [145, 133] on div "A I: A I: ไป ตัด ผม ปีเตอร์ ไป ตัด ผม ปีเตอร์ ตื่น เช้า เขา ดู กระจก ผม ยาว แล้…" at bounding box center [193, 115] width 264 height 200
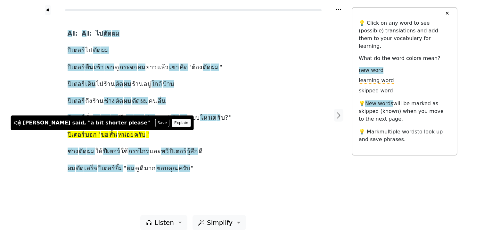
click at [172, 123] on button "Explain" at bounding box center [181, 123] width 19 height 8
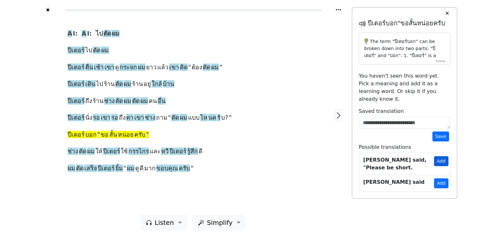
click at [442, 156] on button "Add" at bounding box center [441, 161] width 14 height 10
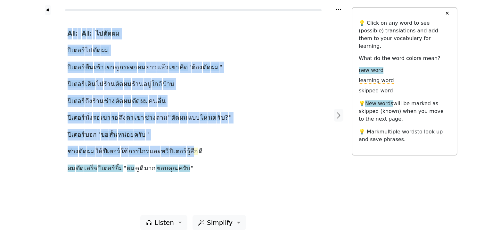
drag, startPoint x: 60, startPoint y: 152, endPoint x: 187, endPoint y: 152, distance: 127.0
click at [187, 152] on div "A I: A I: ไป ตัด ผม ปีเตอร์ ไป ตัด ผม ปีเตอร์ ตื่น เช้า เขา ดู กระจก ผม ยาว แล้…" at bounding box center [193, 115] width 317 height 200
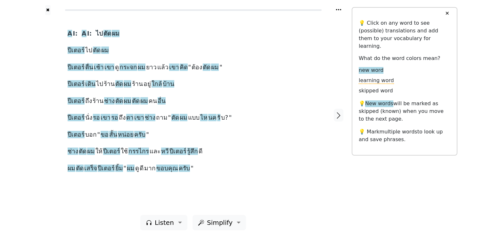
click at [207, 151] on div "A I: A I: ไป ตัด ผม ปีเตอร์ ไป ตัด ผม ปีเตอร์ ตื่น เช้า เขา ดู กระจก ผม ยาว แล้…" at bounding box center [194, 101] width 252 height 146
click at [21, 144] on div "✖ A I: A I: ไป ตัด ผม ปีเตอร์ ไป ตัด ผม ปีเตอร์ ตื่น เช้า เขา ดู กระจก ผม ยาว แ…" at bounding box center [246, 119] width 492 height 238
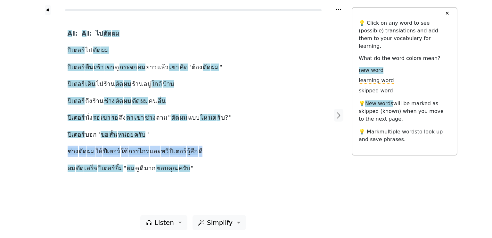
drag, startPoint x: 196, startPoint y: 150, endPoint x: 64, endPoint y: 154, distance: 131.8
click at [64, 154] on div "A I: A I: ไป ตัด ผม ปีเตอร์ ไป ตัด ผม ปีเตอร์ ตื่น เช้า เขา ดู กระจก ผม ยาว แล้…" at bounding box center [193, 115] width 264 height 200
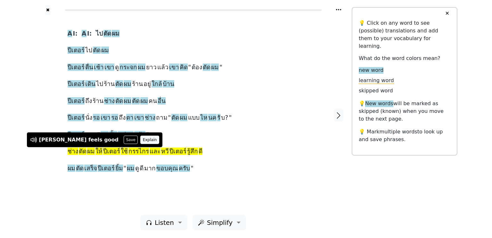
click at [140, 139] on button "Explain" at bounding box center [149, 140] width 19 height 8
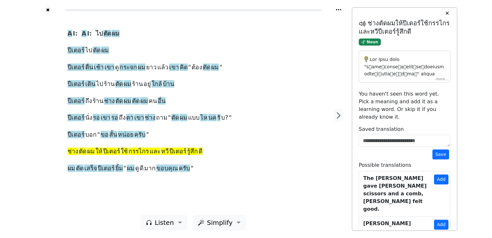
click at [442, 80] on div at bounding box center [405, 67] width 92 height 32
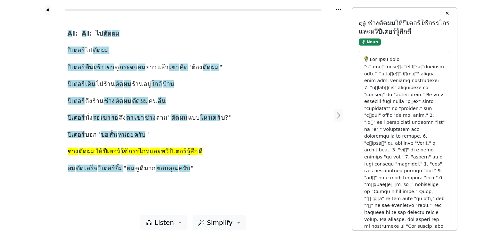
click at [445, 12] on button "✕" at bounding box center [447, 14] width 12 height 12
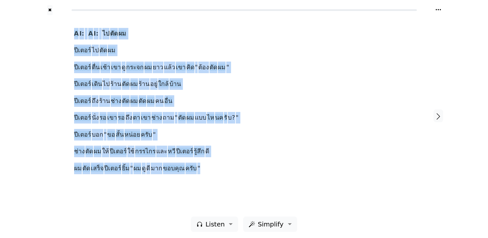
drag, startPoint x: 65, startPoint y: 166, endPoint x: 212, endPoint y: 174, distance: 146.7
click at [212, 174] on div "A I: A I: ไป ตัด ผม ปีเตอร์ ไป ตัด ผม ปีเตอร์ ตื่น เช้า เขา ดู กระจก ผม ยาว แล้…" at bounding box center [243, 115] width 423 height 201
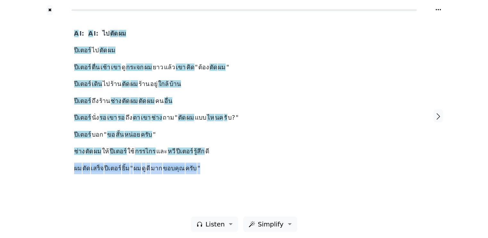
drag, startPoint x: 207, startPoint y: 170, endPoint x: 70, endPoint y: 173, distance: 136.9
click at [70, 173] on div "A I: A I: ไป ตัด ผม ปีเตอร์ ไป ตัด ผม ปีเตอร์ ตื่น เช้า เขา ดู กระจก ผม ยาว แล้…" at bounding box center [244, 115] width 353 height 201
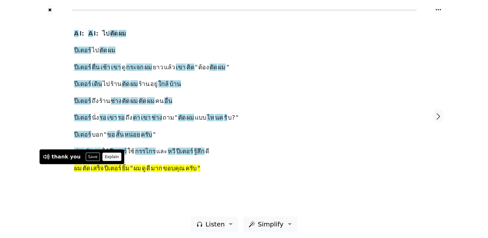
click at [103, 155] on button "Explain" at bounding box center [111, 157] width 19 height 8
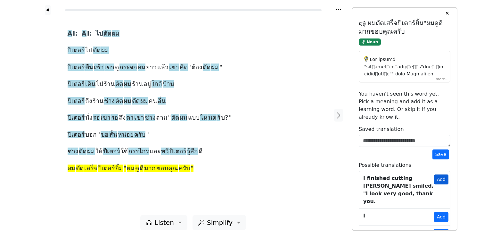
click at [441, 174] on button "Add" at bounding box center [441, 179] width 14 height 10
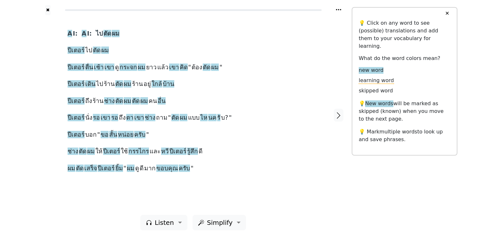
click at [448, 11] on button "✕" at bounding box center [447, 14] width 12 height 12
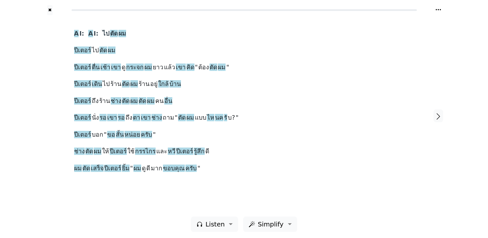
click at [29, 101] on div "✖ A I: A I: ไป ตัด ผม ปีเตอร์ ไป ตัด ผม ปีเตอร์ ตื่น เช้า เขา ดู กระจก ผม ยาว แ…" at bounding box center [244, 119] width 488 height 239
click at [39, 63] on div at bounding box center [49, 115] width 35 height 201
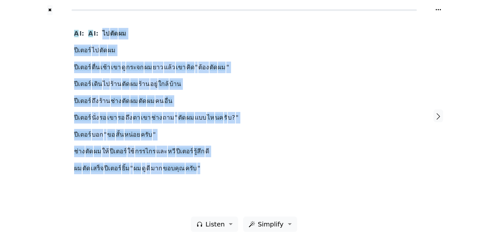
drag, startPoint x: 98, startPoint y: 32, endPoint x: 203, endPoint y: 168, distance: 171.7
click at [203, 168] on div "A I: A I: ไป ตัด ผม ปีเตอร์ ไป ตัด ผม ปีเตอร์ ตื่น เช้า เขา ดู กระจก ผม ยาว แล้…" at bounding box center [244, 101] width 340 height 146
click at [122, 87] on span "ตัด" at bounding box center [126, 84] width 8 height 8
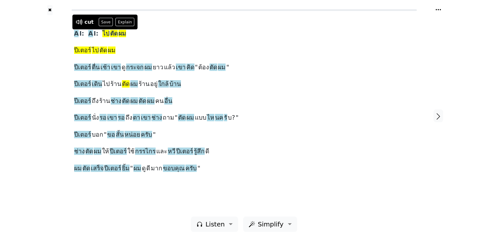
click at [253, 23] on div "A I: A I: ไป ตัด ผม ปีเตอร์ ไป ตัด ผม ปีเตอร์ ตื่น เช้า เขา ดู กระจก ผม ยาว แล้…" at bounding box center [244, 115] width 353 height 201
